Goal: Task Accomplishment & Management: Manage account settings

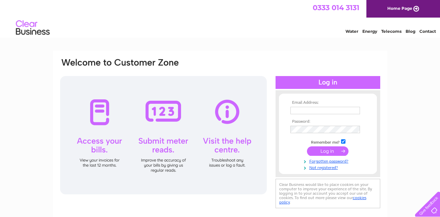
type input "[PERSON_NAME][EMAIL_ADDRESS][DOMAIN_NAME]"
click at [325, 151] on input "submit" at bounding box center [328, 150] width 42 height 9
click at [344, 151] on input "submit" at bounding box center [328, 150] width 42 height 9
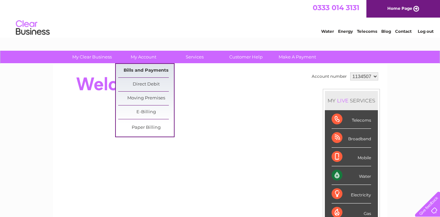
click at [148, 67] on link "Bills and Payments" at bounding box center [146, 71] width 56 height 14
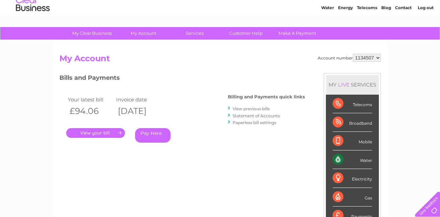
scroll to position [24, 0]
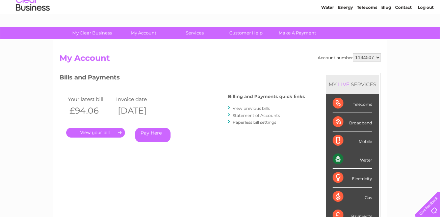
click at [95, 134] on link "." at bounding box center [95, 133] width 59 height 10
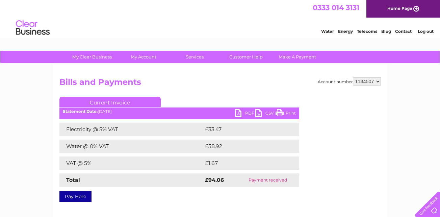
scroll to position [16, 0]
